Goal: Task Accomplishment & Management: Manage account settings

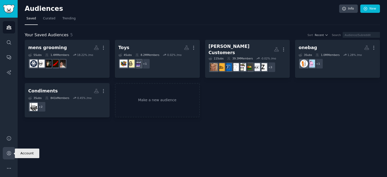
click at [8, 154] on icon "Sidebar" at bounding box center [9, 153] width 4 height 4
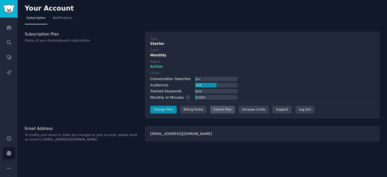
click at [222, 109] on div "Cancel Plan" at bounding box center [222, 110] width 25 height 8
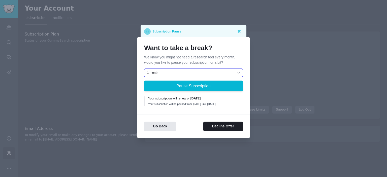
click at [195, 70] on select "1 month 2 months 3 months Choose a custom date to resume" at bounding box center [193, 73] width 99 height 9
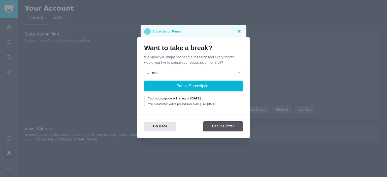
click at [233, 128] on button "Decline Offer" at bounding box center [223, 127] width 40 height 10
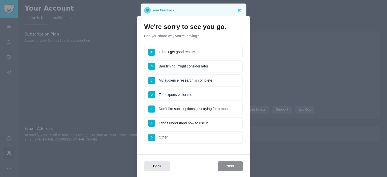
click at [207, 106] on li "E Don't like subscriptions, just trying for a month" at bounding box center [193, 109] width 99 height 13
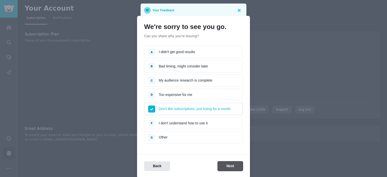
click at [230, 164] on button "Next" at bounding box center [230, 167] width 25 height 10
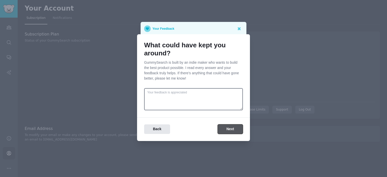
click at [231, 130] on button "Next" at bounding box center [230, 130] width 25 height 10
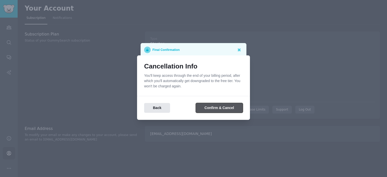
click at [231, 108] on button "Confirm & Cancel" at bounding box center [219, 108] width 47 height 10
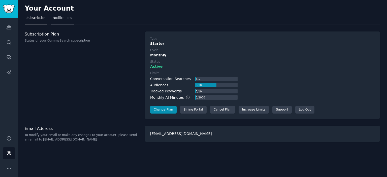
click at [56, 15] on link "Notifications" at bounding box center [62, 19] width 23 height 10
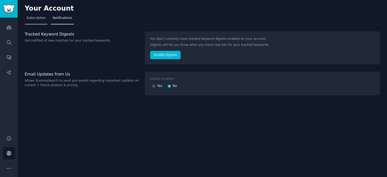
click at [38, 18] on span "Subscription" at bounding box center [35, 18] width 19 height 5
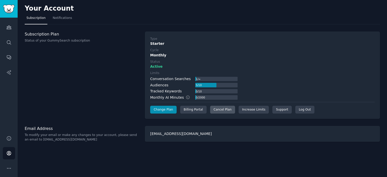
click at [217, 110] on div "Cancel Plan" at bounding box center [222, 110] width 25 height 8
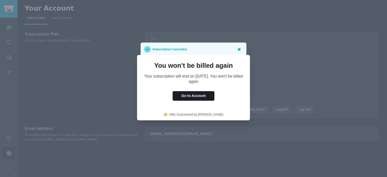
click at [240, 49] on icon at bounding box center [239, 49] width 3 height 3
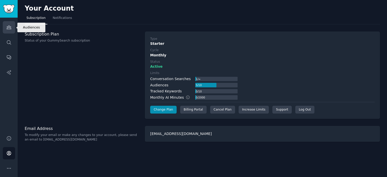
click at [13, 26] on link "Audiences" at bounding box center [9, 27] width 12 height 12
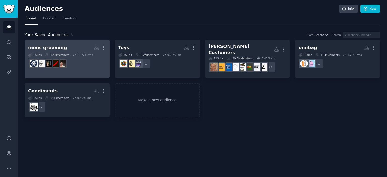
click at [54, 48] on div "mens grooming" at bounding box center [47, 48] width 39 height 6
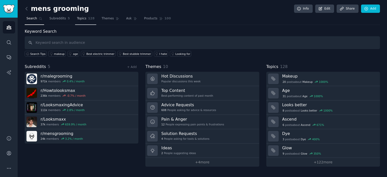
click at [77, 18] on span "Topics" at bounding box center [81, 18] width 9 height 5
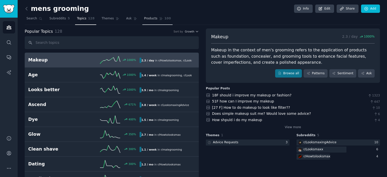
click at [144, 17] on span "Products" at bounding box center [150, 18] width 13 height 5
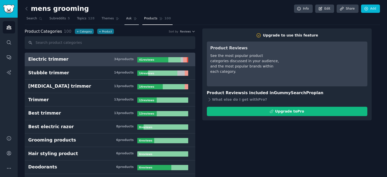
click at [125, 21] on link "Ask" at bounding box center [132, 20] width 14 height 10
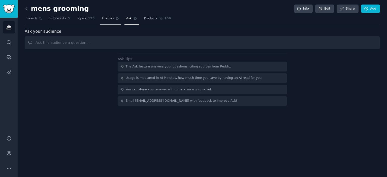
click at [102, 20] on span "Themes" at bounding box center [108, 18] width 12 height 5
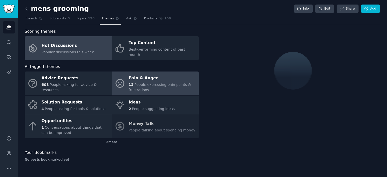
click at [149, 83] on span "People expressing pain points & frustrations" at bounding box center [160, 87] width 62 height 9
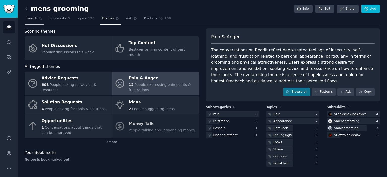
click at [33, 17] on span "Search" at bounding box center [31, 18] width 11 height 5
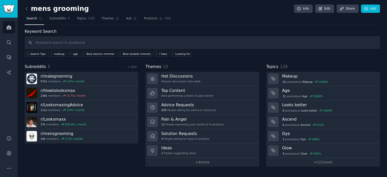
click at [218, 18] on nav "Search Subreddits 5 Topics 128 Themes Ask Products 100" at bounding box center [202, 20] width 355 height 10
